Goal: Find specific page/section: Find specific page/section

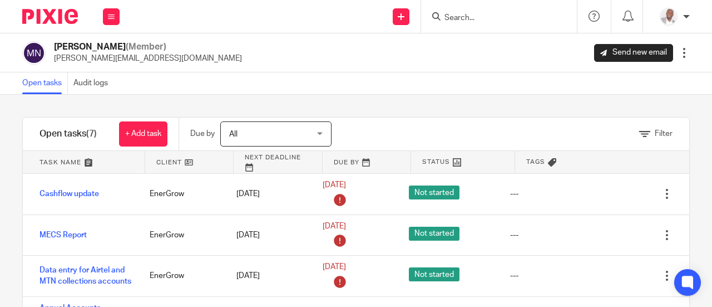
click at [323, 137] on div "All All" at bounding box center [275, 133] width 111 height 25
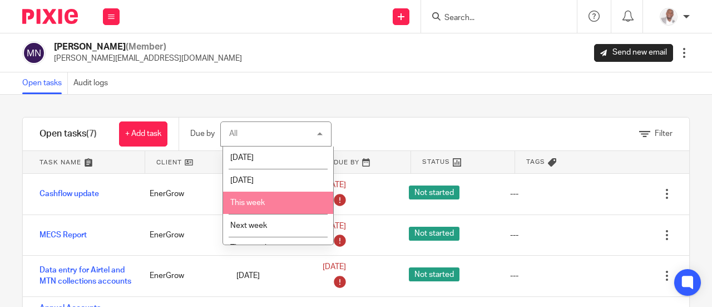
click at [280, 204] on li "This week" at bounding box center [278, 202] width 110 height 23
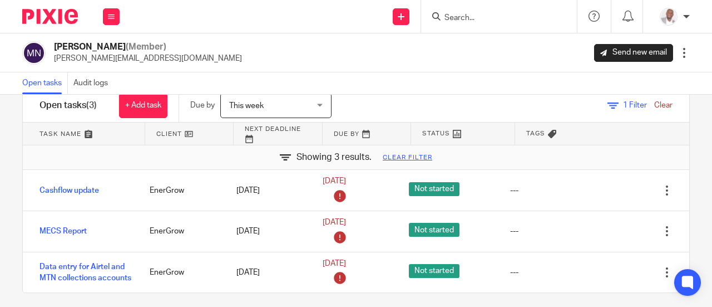
scroll to position [40, 0]
